Goal: Check status: Check status

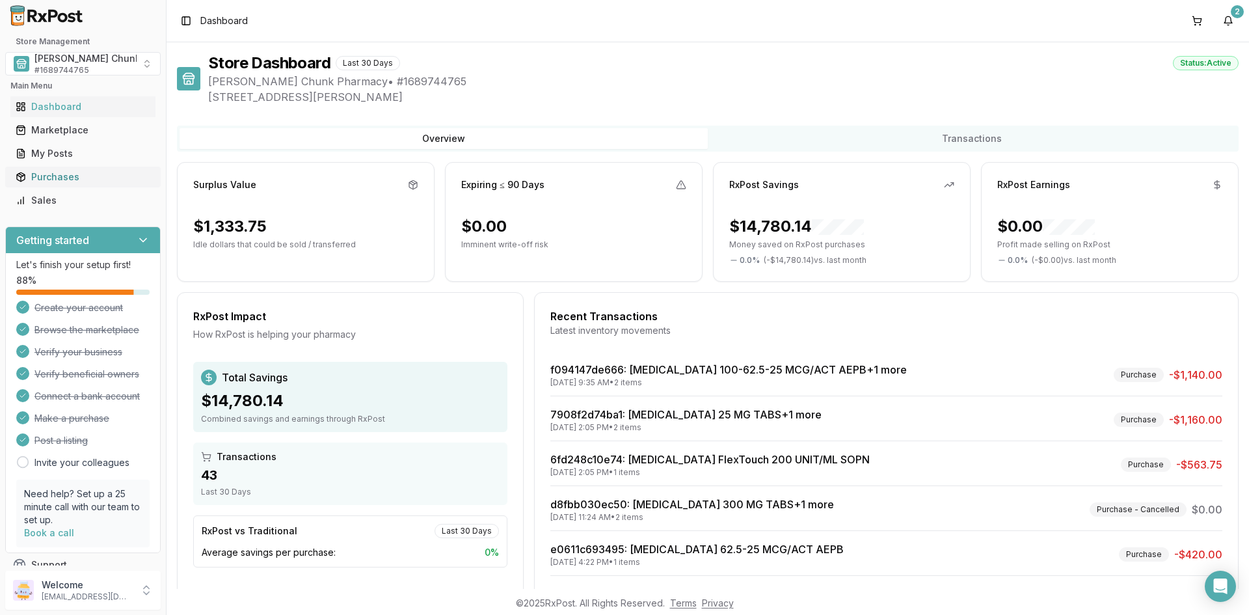
click at [41, 176] on div "Purchases" at bounding box center [83, 177] width 135 height 13
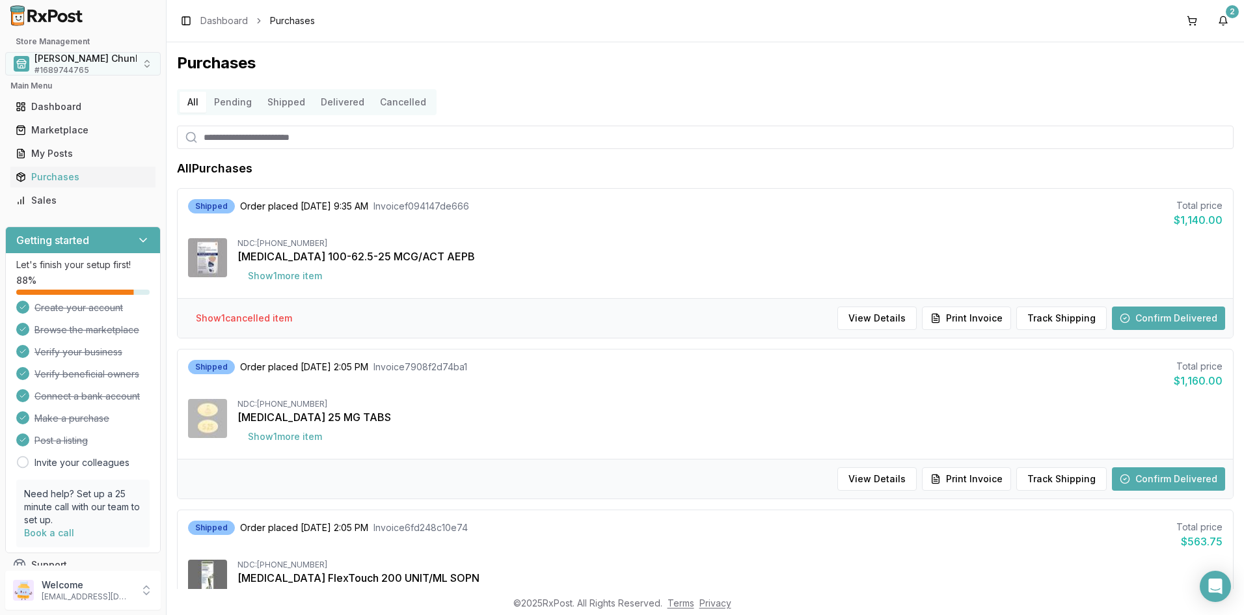
click at [48, 67] on span "# 1689744765" at bounding box center [61, 70] width 55 height 10
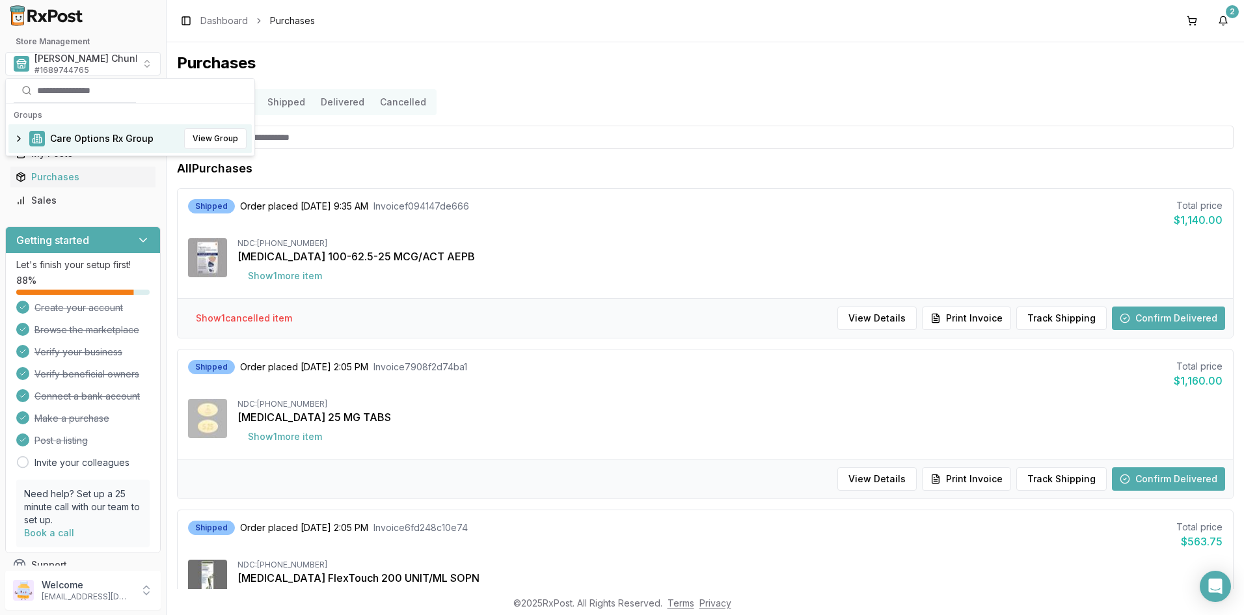
click at [68, 137] on span "Care Options Rx Group" at bounding box center [101, 138] width 103 height 13
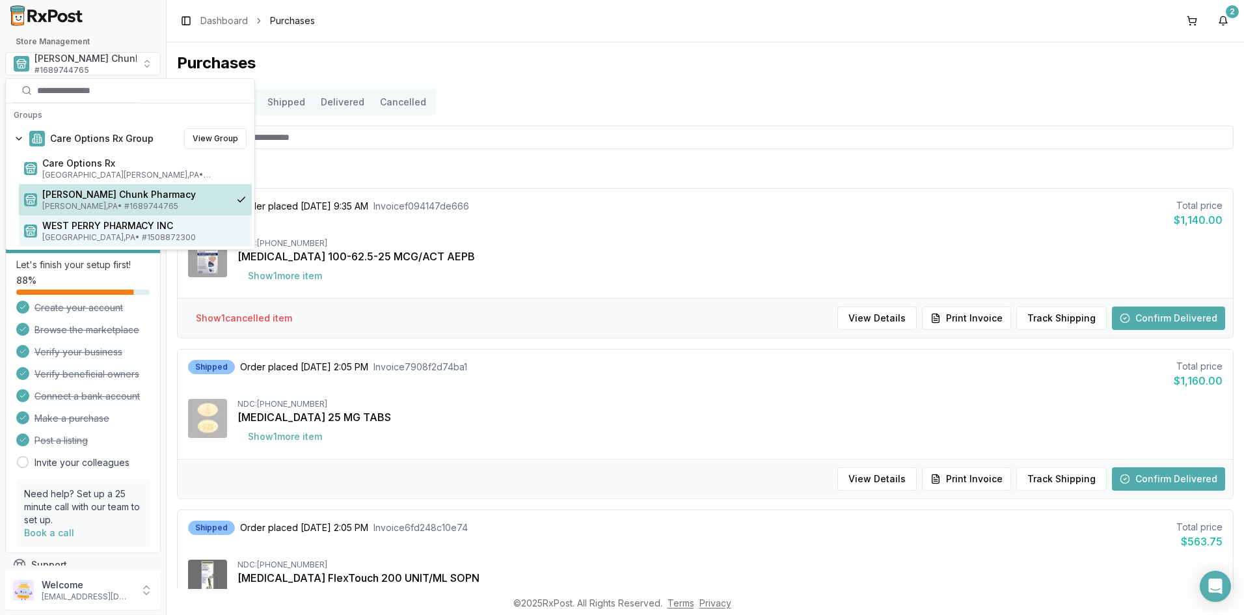
click at [85, 233] on span "[GEOGRAPHIC_DATA] , [GEOGRAPHIC_DATA] • # 1508872300" at bounding box center [144, 237] width 204 height 10
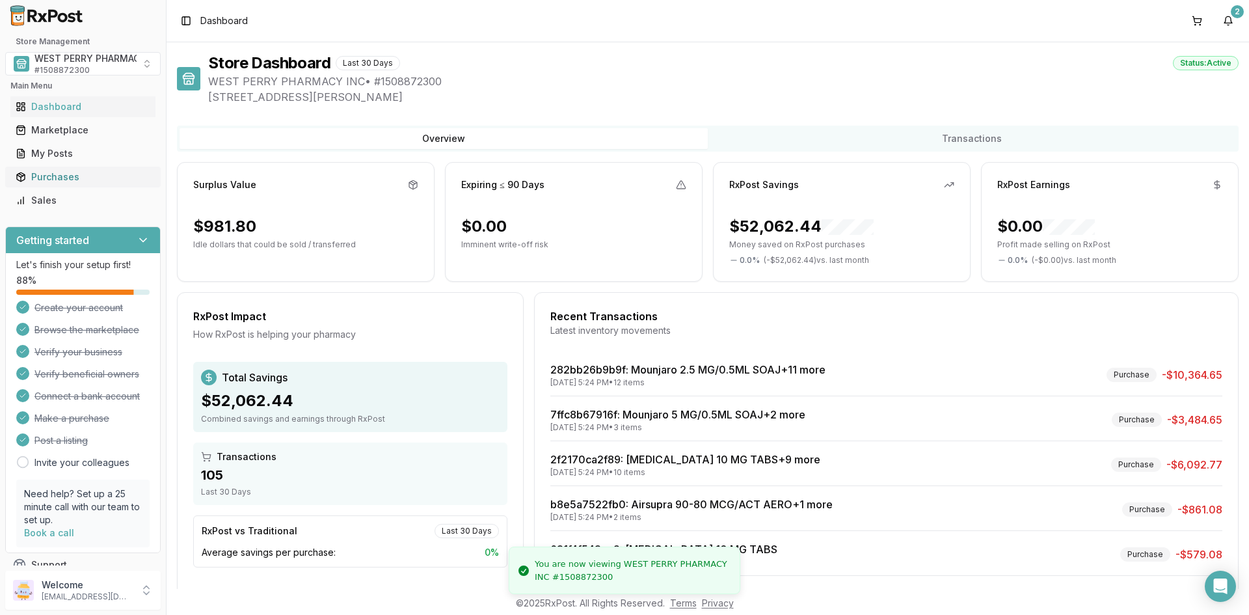
click at [62, 176] on div "Purchases" at bounding box center [83, 177] width 135 height 13
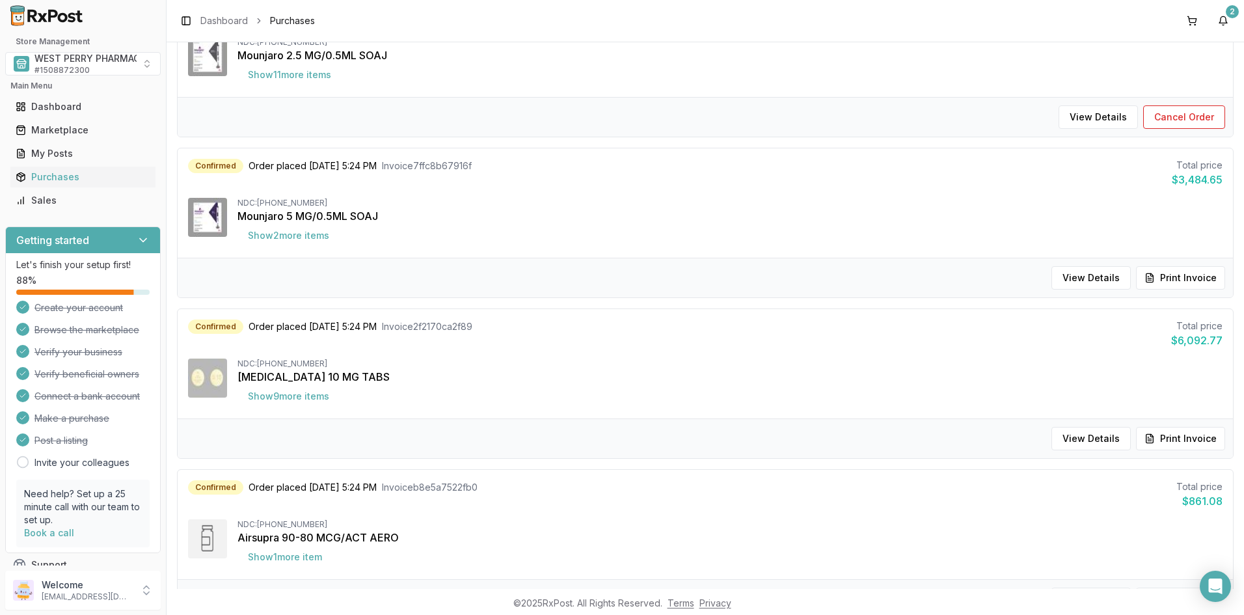
scroll to position [195, 0]
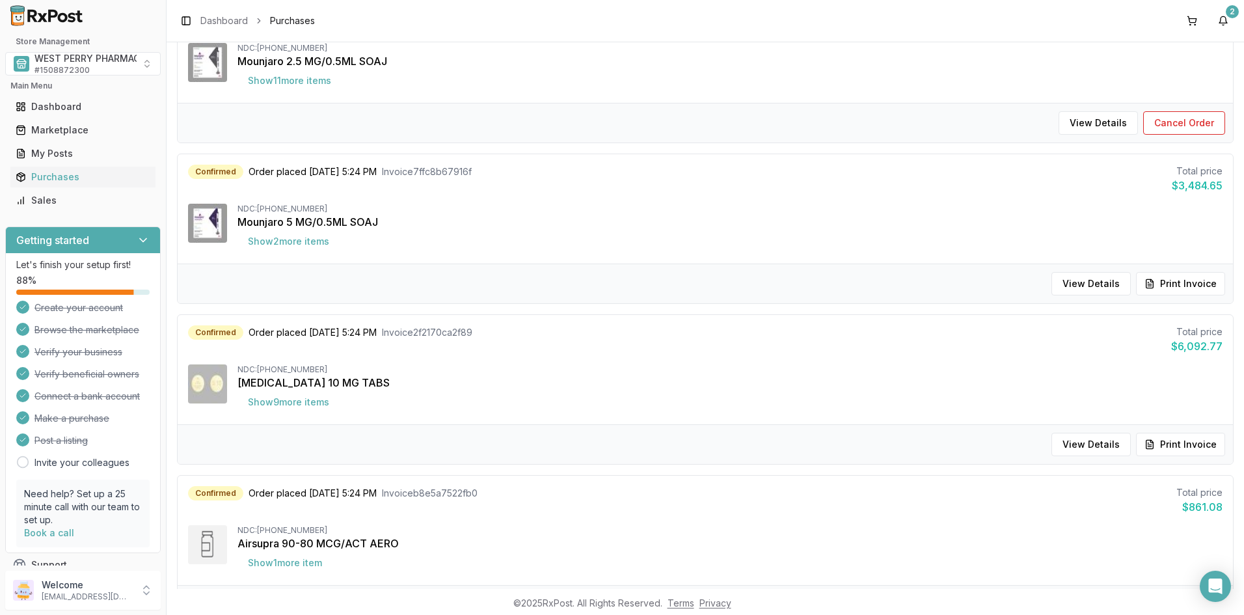
click at [590, 267] on div "View Details Print Invoice" at bounding box center [706, 284] width 1056 height 40
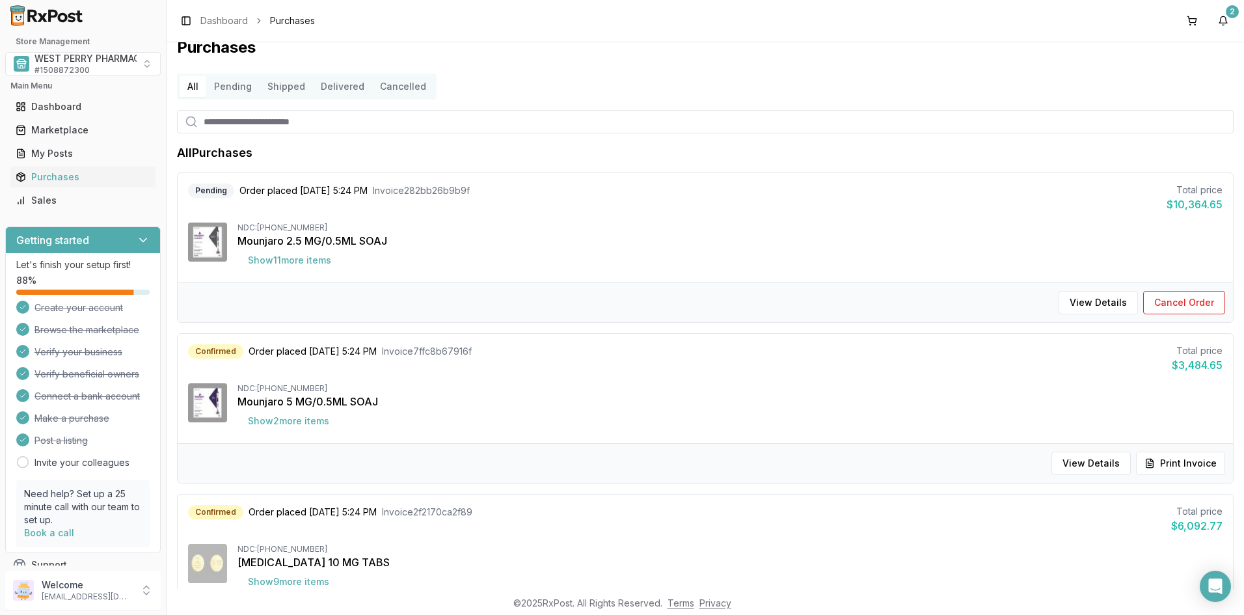
scroll to position [0, 0]
